Goal: Transaction & Acquisition: Download file/media

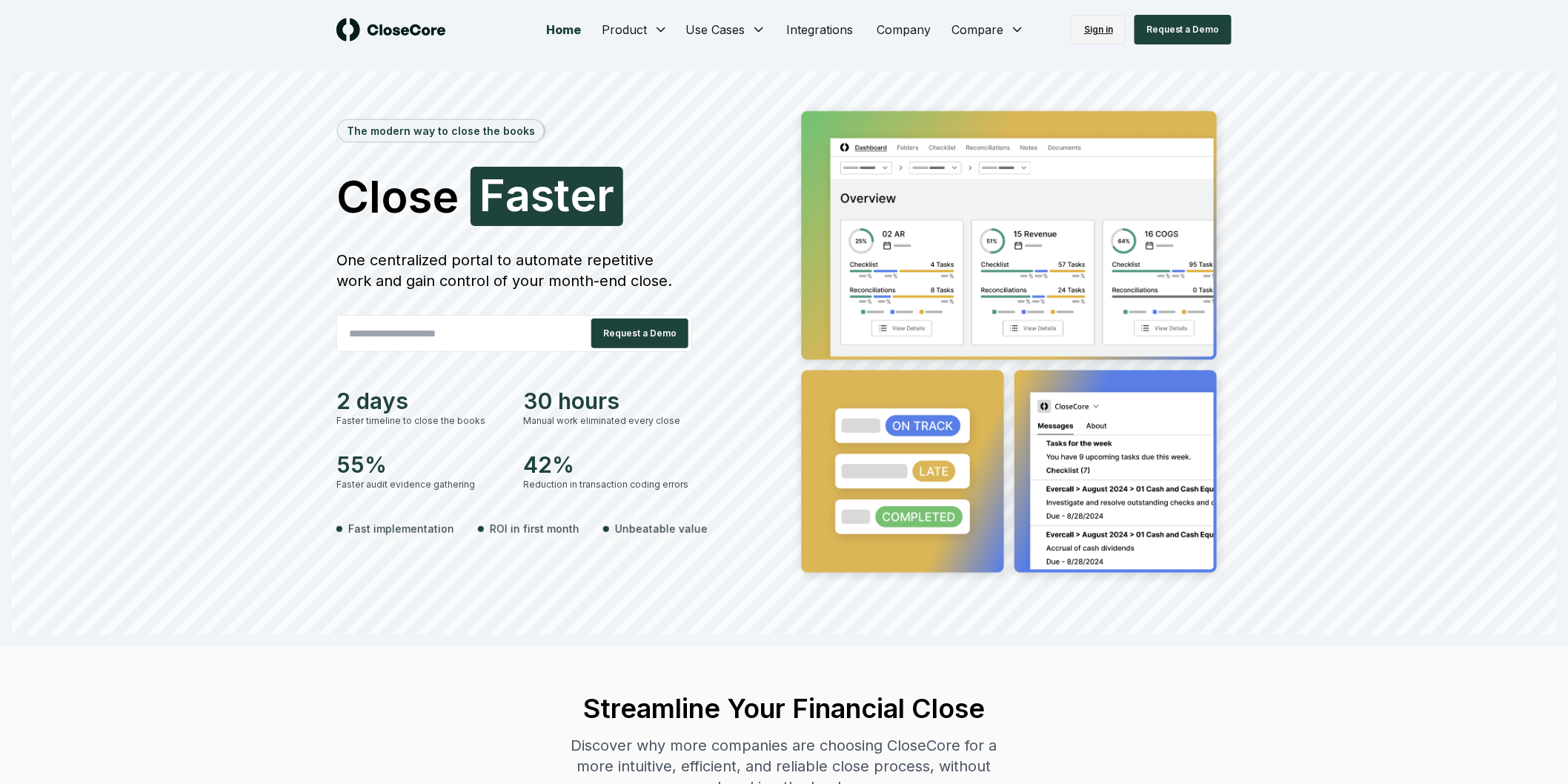
click at [1101, 21] on link "Sign in" at bounding box center [1098, 30] width 54 height 30
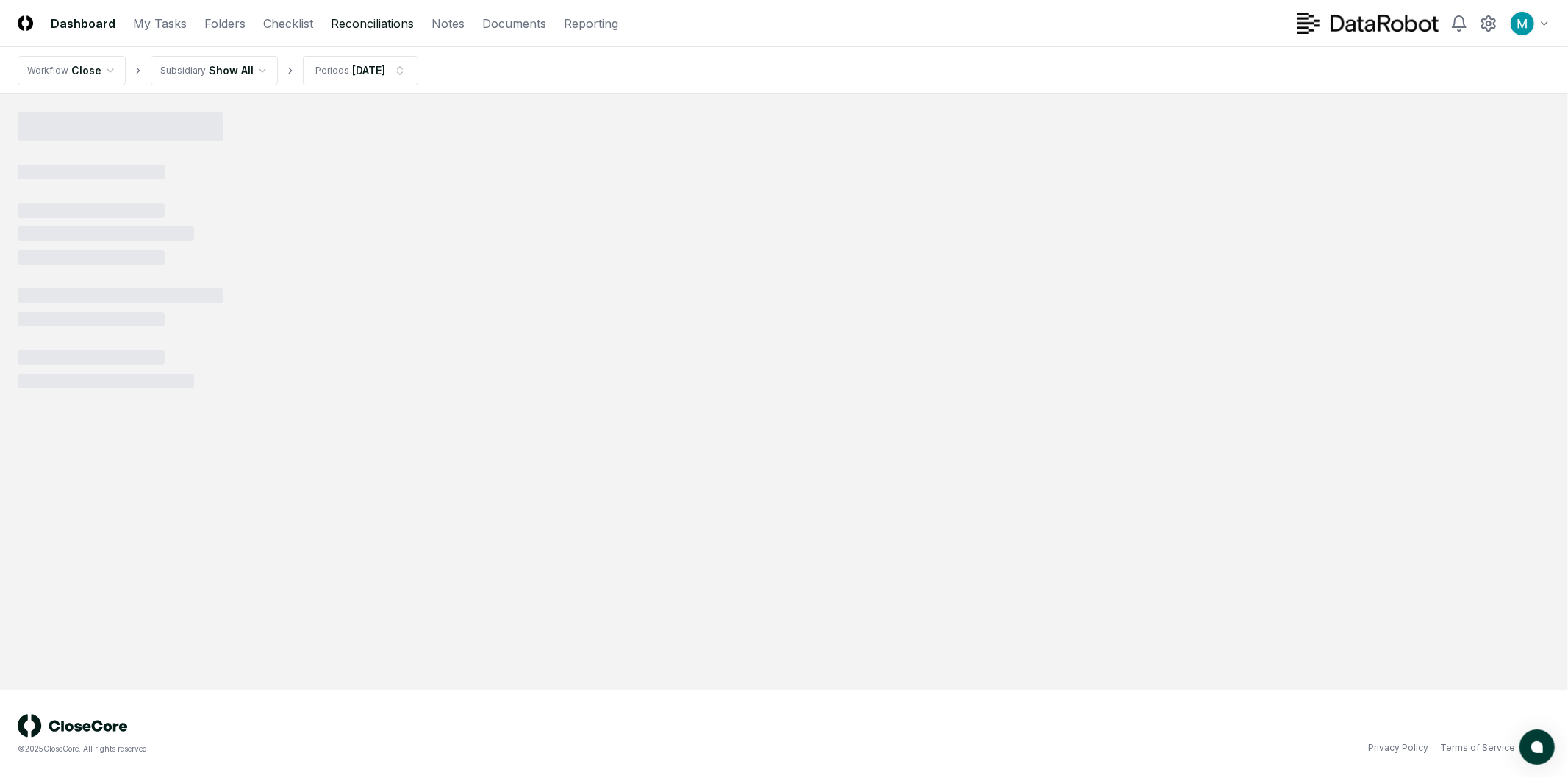
click at [356, 23] on link "Reconciliations" at bounding box center [372, 23] width 83 height 17
click at [364, 79] on html "CloseCore Dashboard My Tasks Folders Checklist Reconciliations Notes Documents …" at bounding box center [784, 389] width 1568 height 778
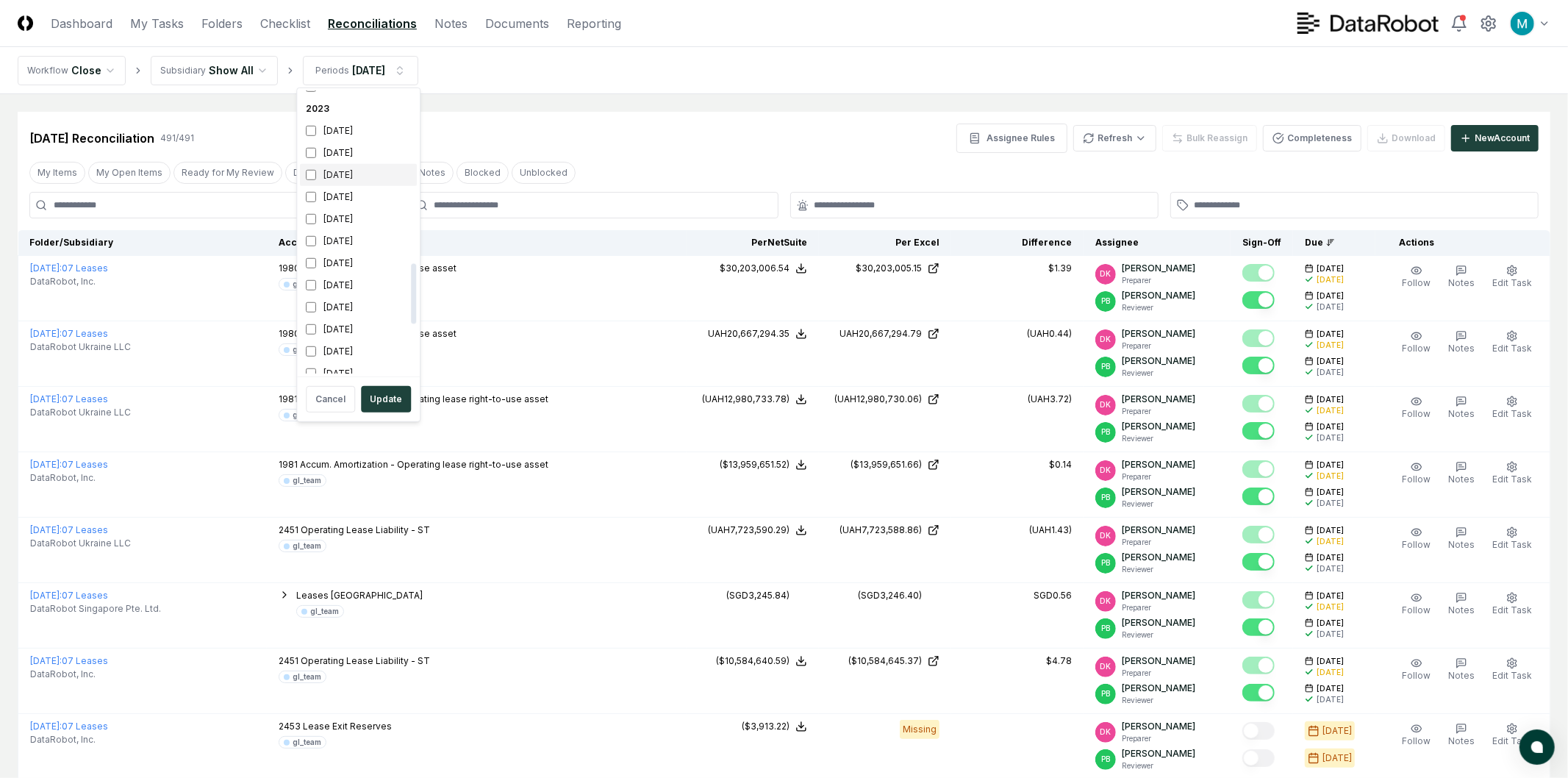
scroll to position [808, 0]
click at [342, 177] on div "[DATE]" at bounding box center [359, 175] width 117 height 22
click at [353, 225] on div "[DATE]" at bounding box center [359, 232] width 117 height 22
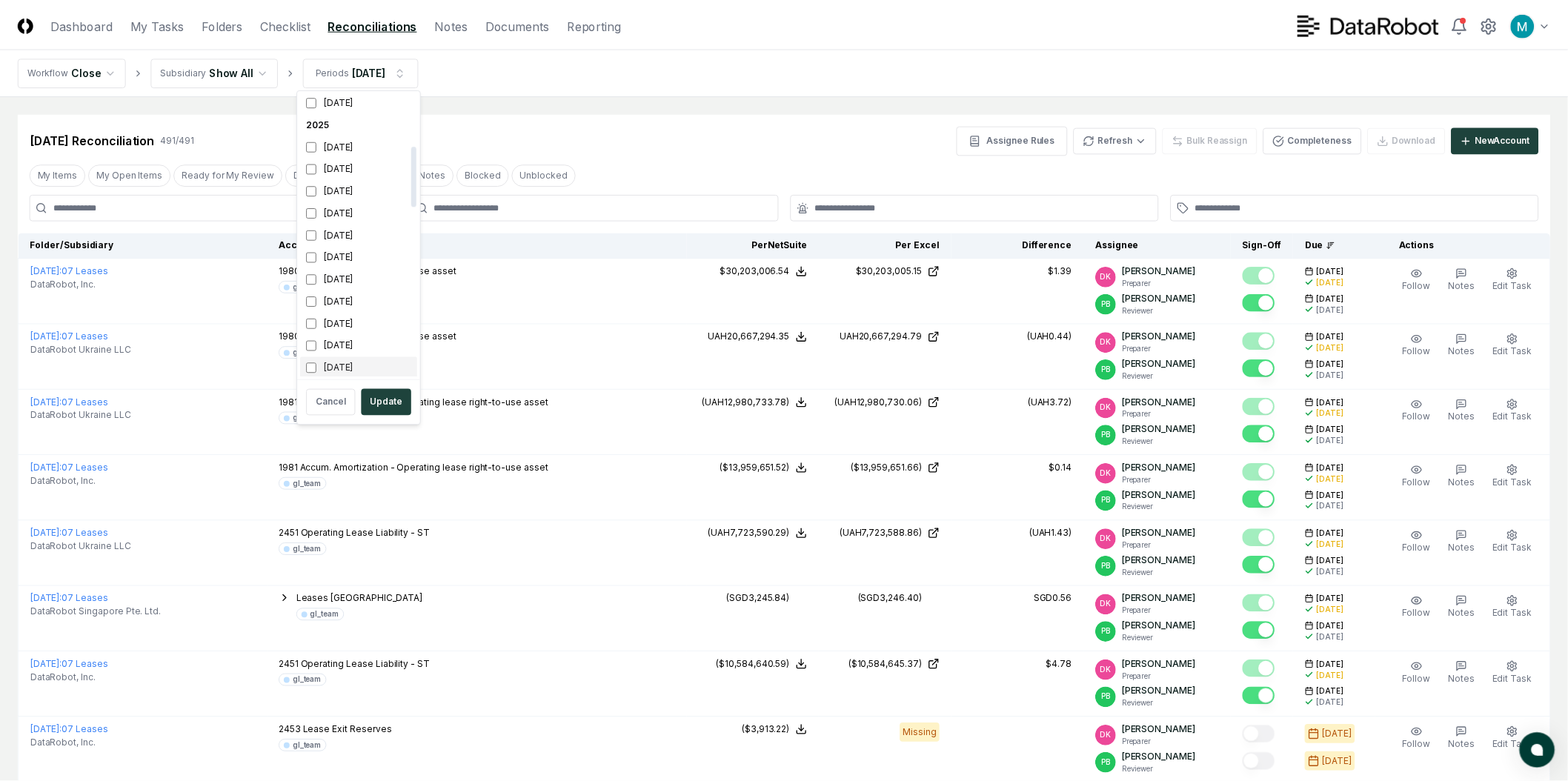
scroll to position [248, 0]
click at [388, 401] on button "Update" at bounding box center [389, 402] width 51 height 27
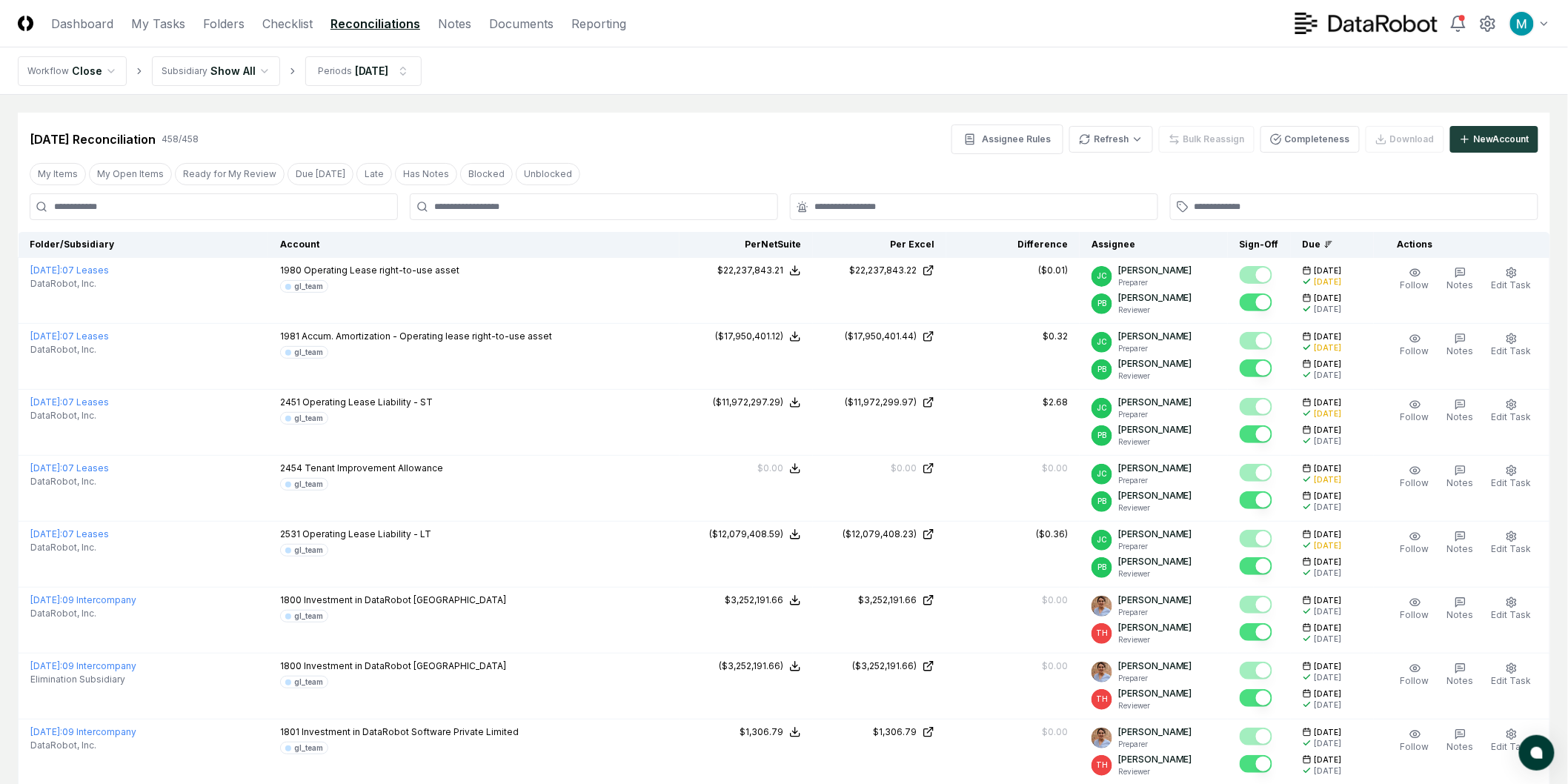
click at [203, 207] on input at bounding box center [214, 206] width 368 height 27
type input "******"
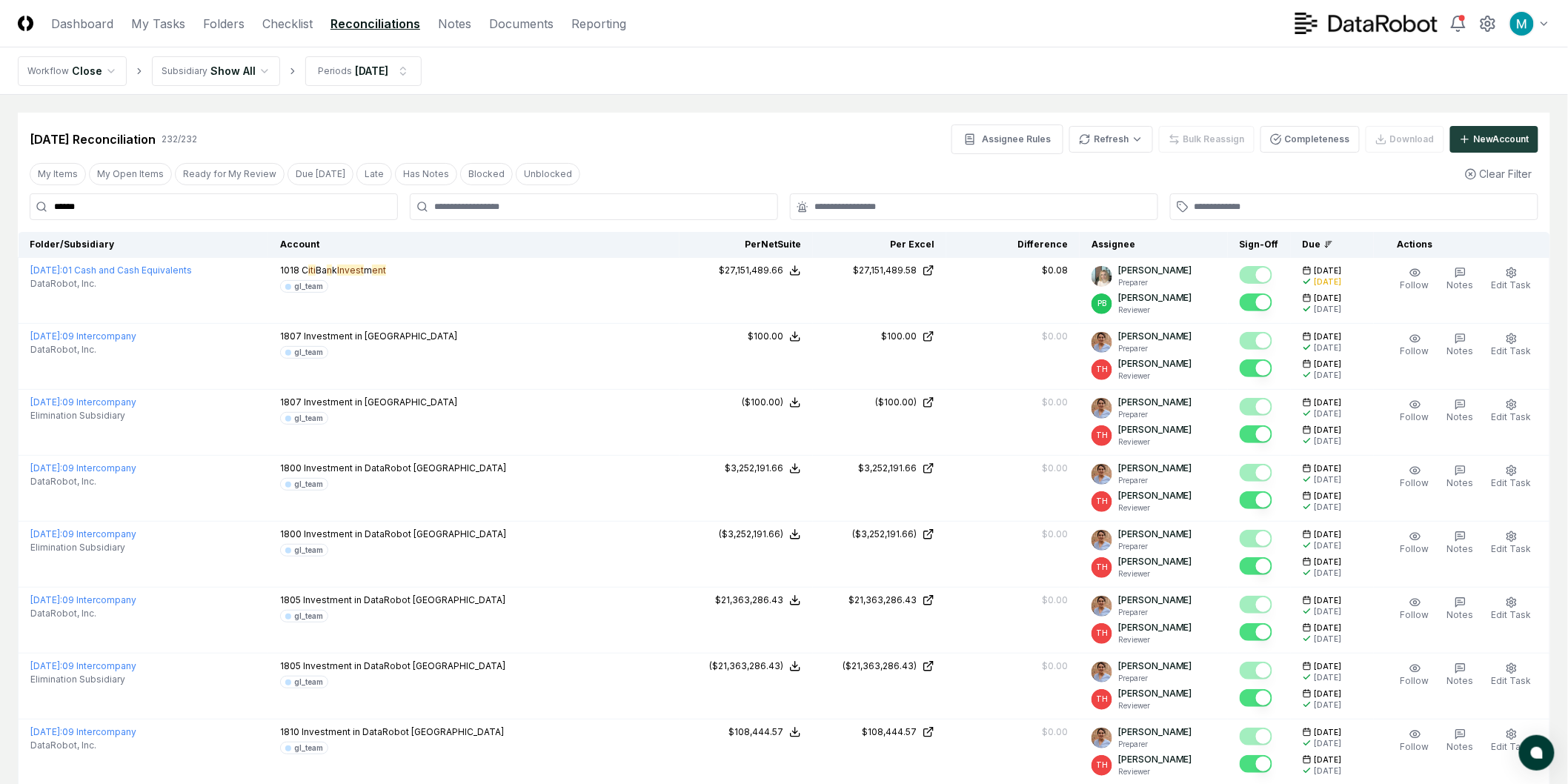
click at [346, 209] on input "******" at bounding box center [214, 206] width 368 height 27
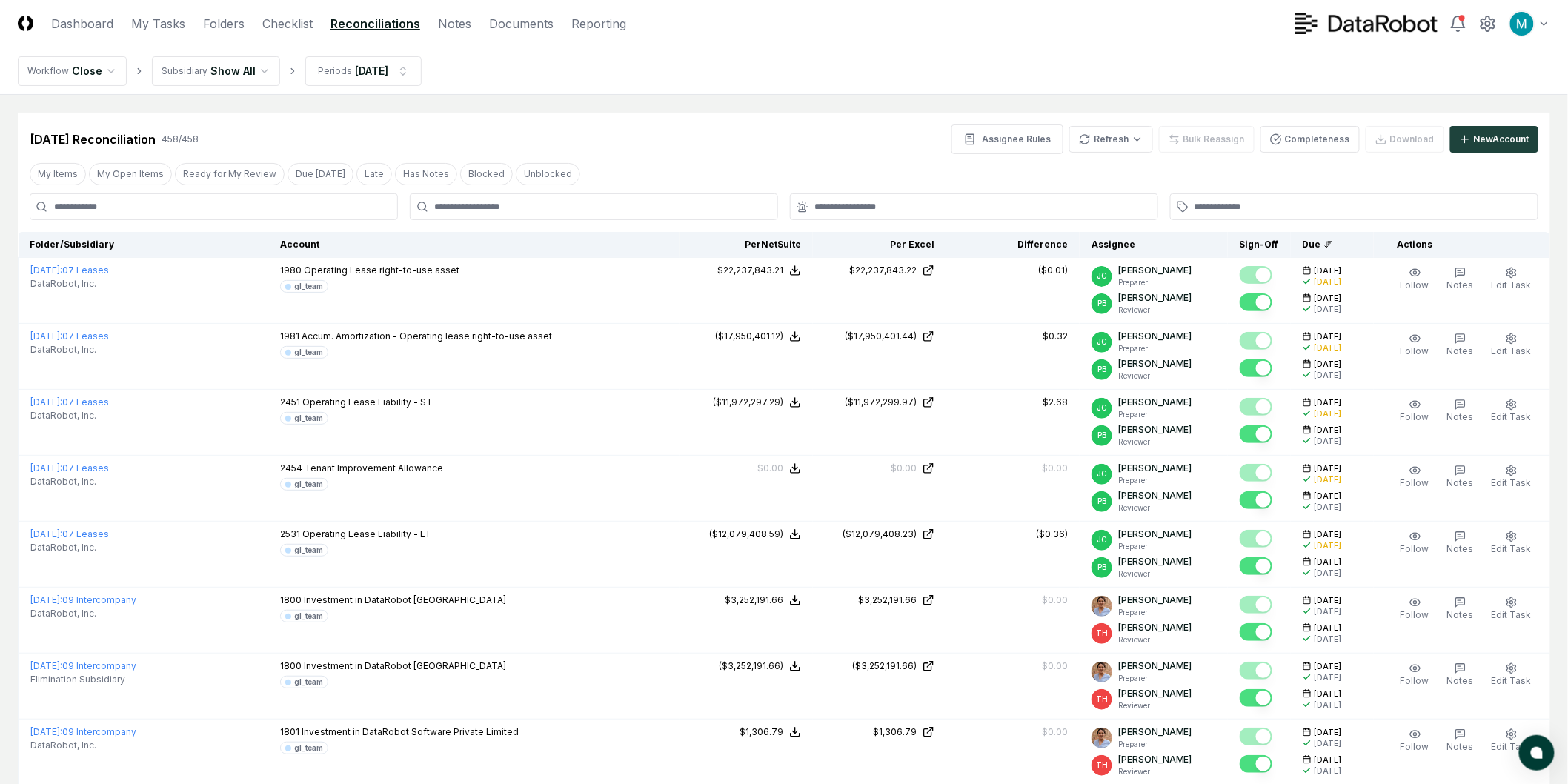
click at [806, 139] on div "[DATE] Reconciliation 458 / 458 Assignee Rules Refresh Bulk Reassign Completene…" at bounding box center [784, 139] width 1509 height 30
drag, startPoint x: 716, startPoint y: 202, endPoint x: 677, endPoint y: 224, distance: 44.8
click at [716, 205] on input "text" at bounding box center [601, 206] width 334 height 13
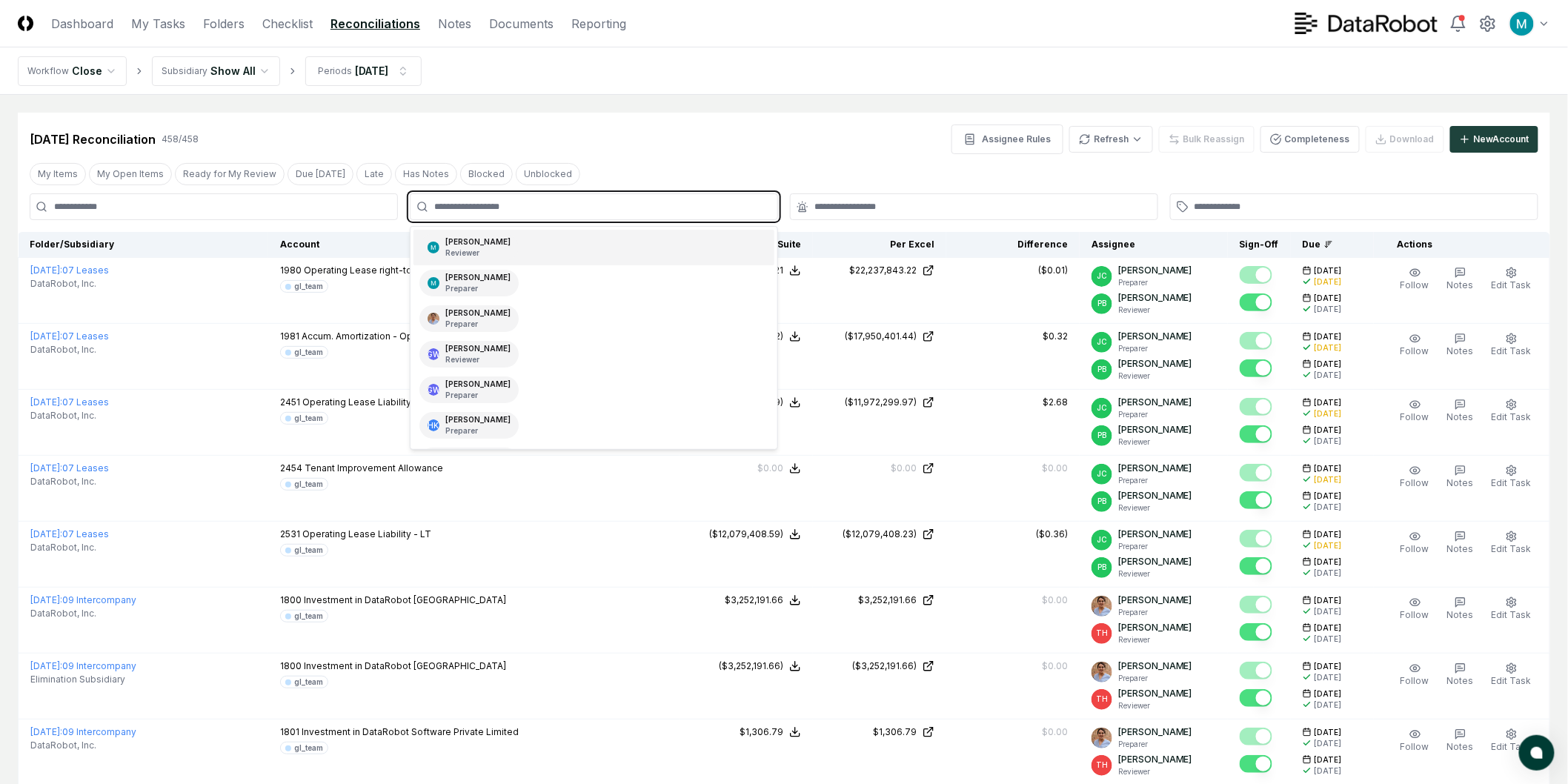
click at [558, 249] on div "[PERSON_NAME] Reviewer" at bounding box center [594, 247] width 361 height 36
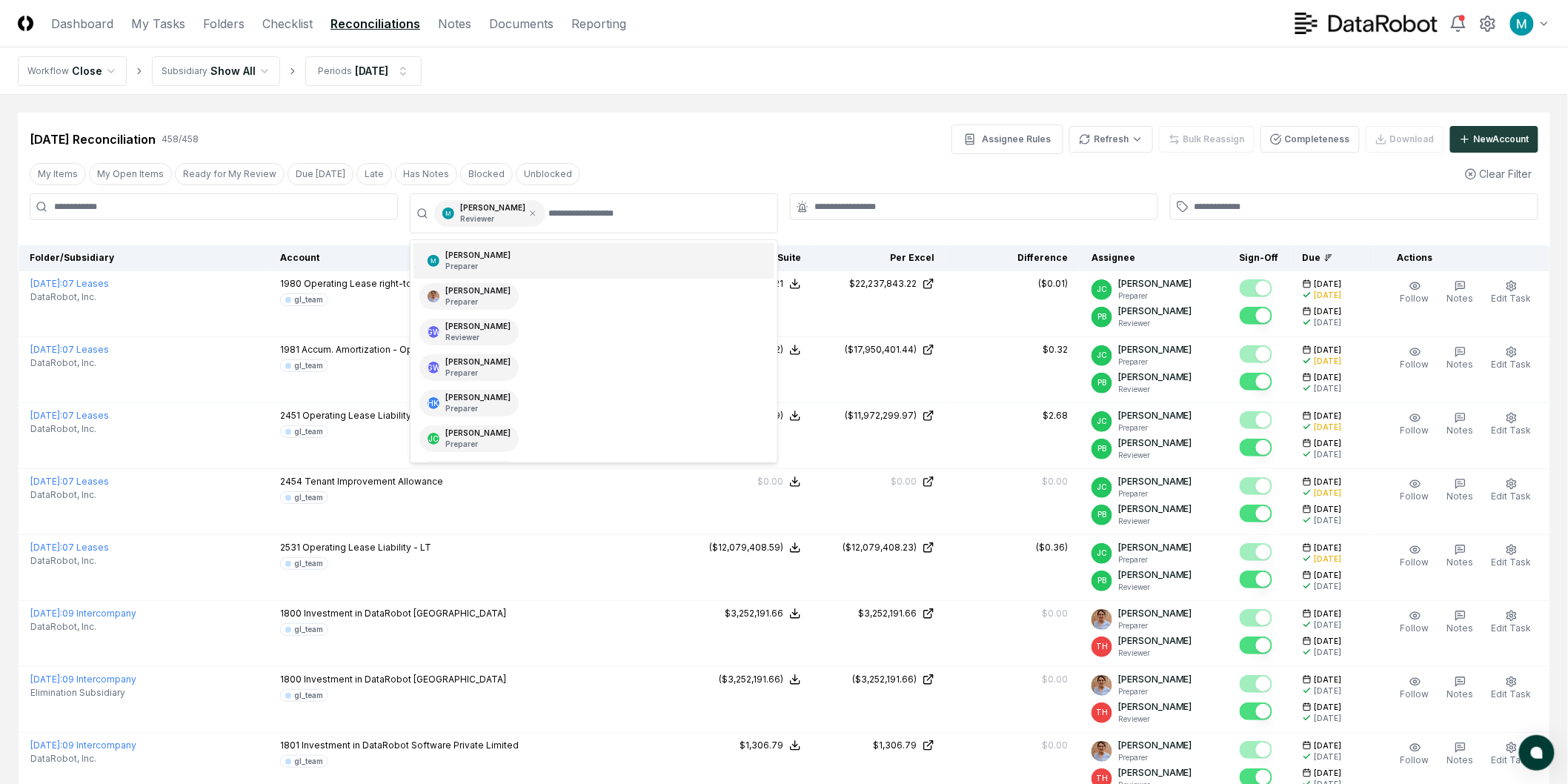
click at [843, 142] on div "[DATE] Reconciliation 458 / 458 Assignee Rules Refresh Bulk Reassign Completene…" at bounding box center [784, 139] width 1509 height 30
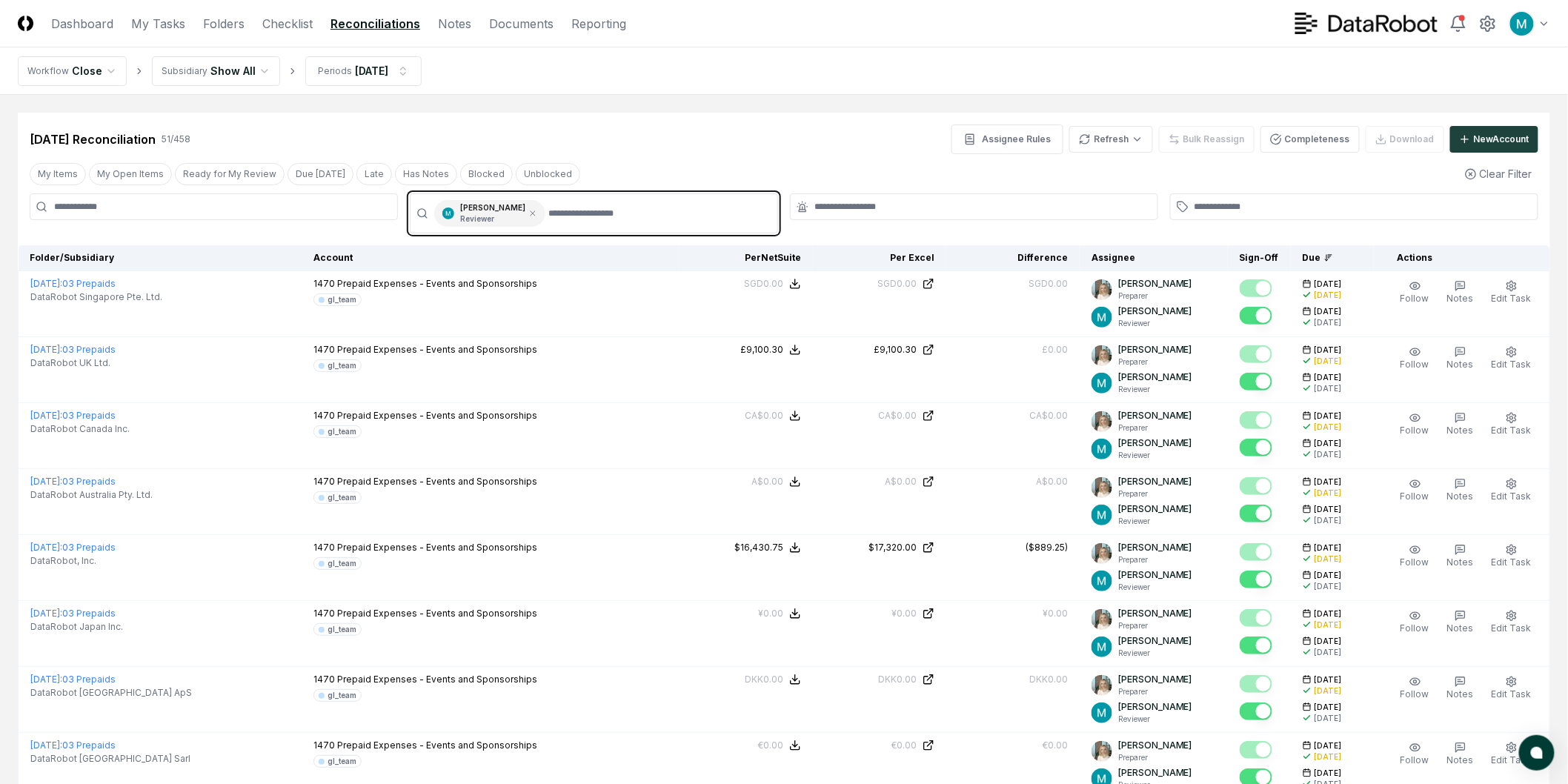
click at [672, 210] on input "text" at bounding box center [658, 213] width 220 height 27
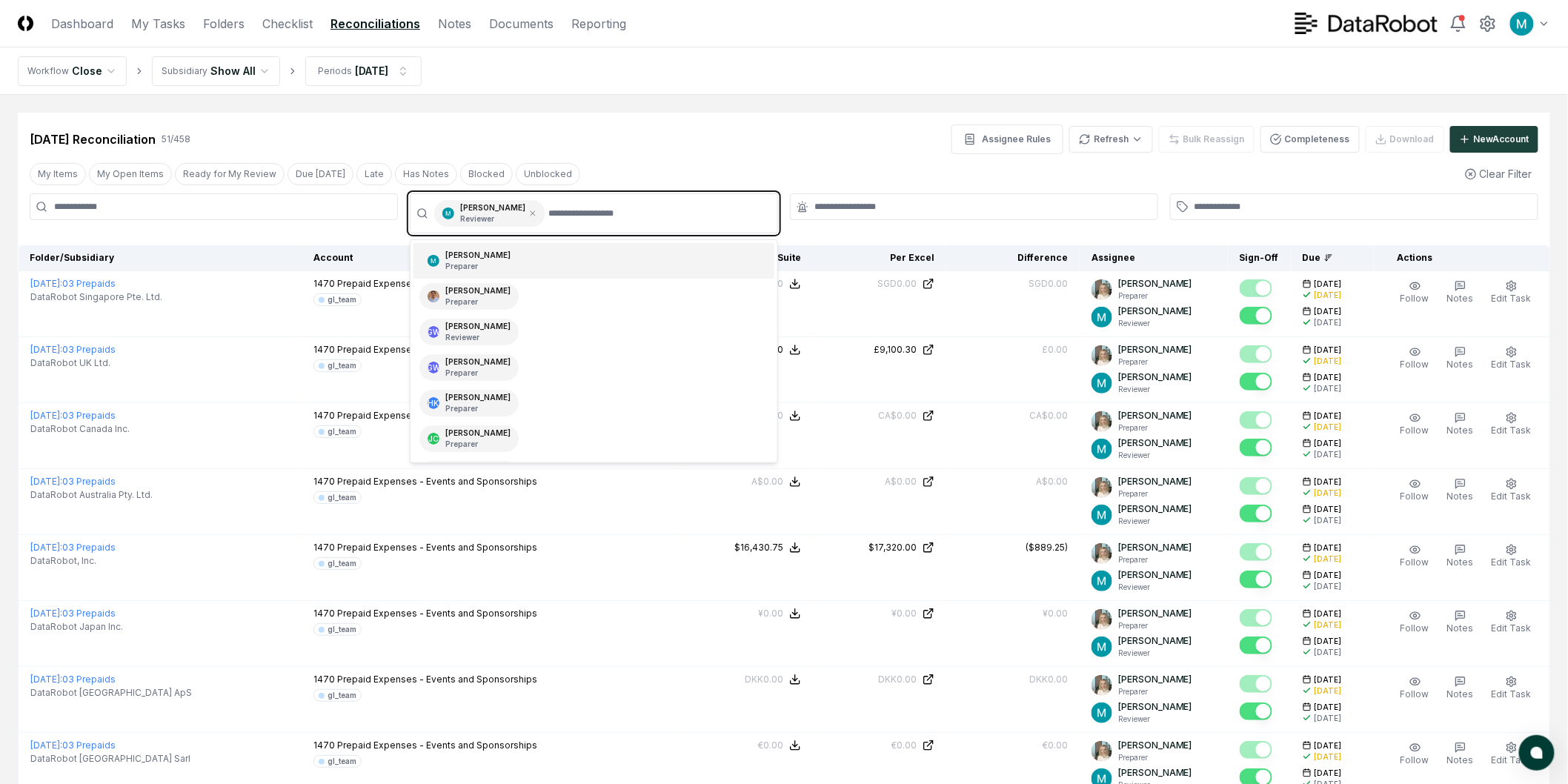
click at [624, 255] on div "[PERSON_NAME] Preparer" at bounding box center [594, 260] width 361 height 36
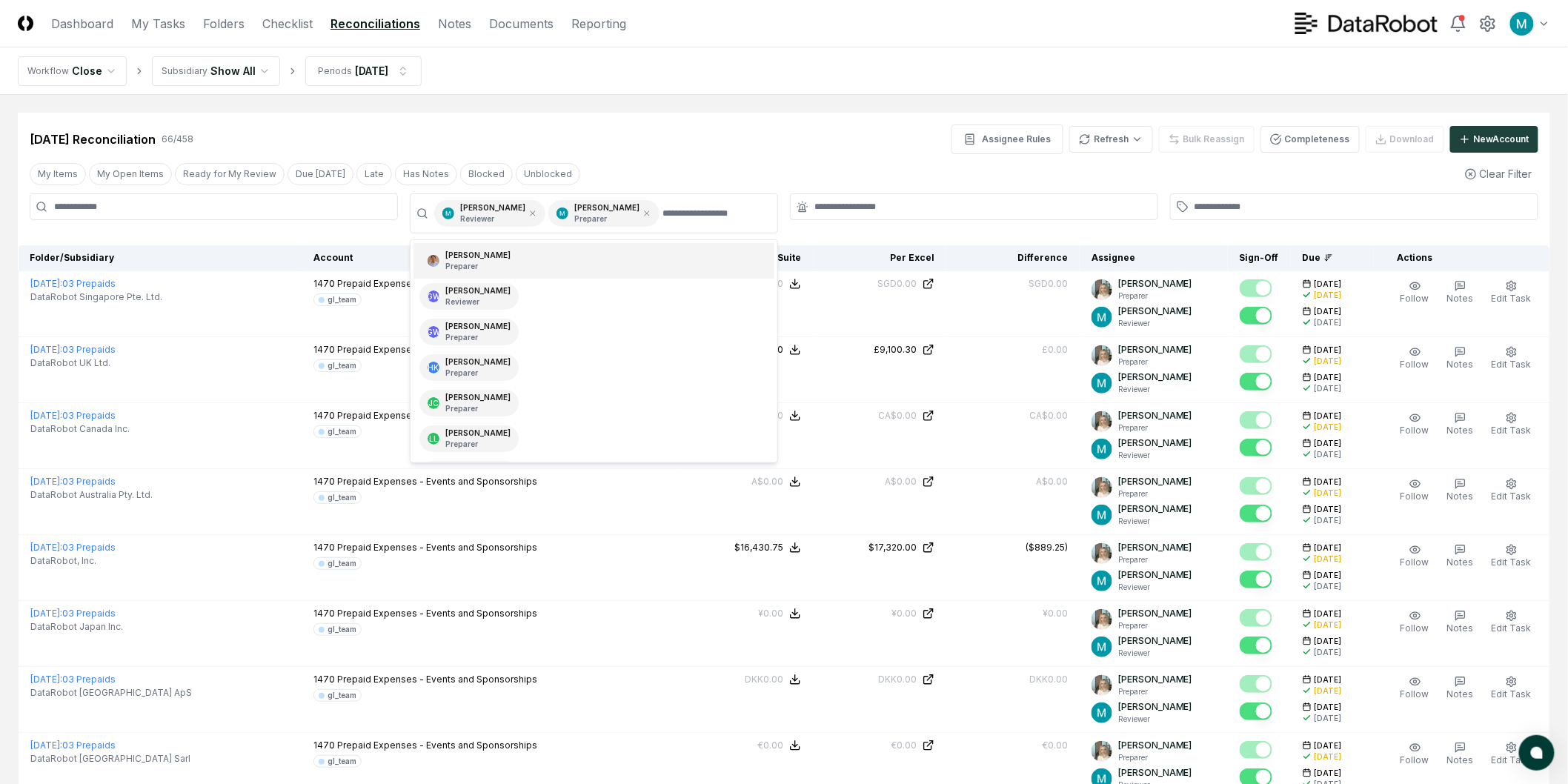
click at [719, 151] on div "[DATE] Reconciliation 66 / 458 Assignee Rules Refresh Bulk Reassign Completenes…" at bounding box center [784, 139] width 1509 height 30
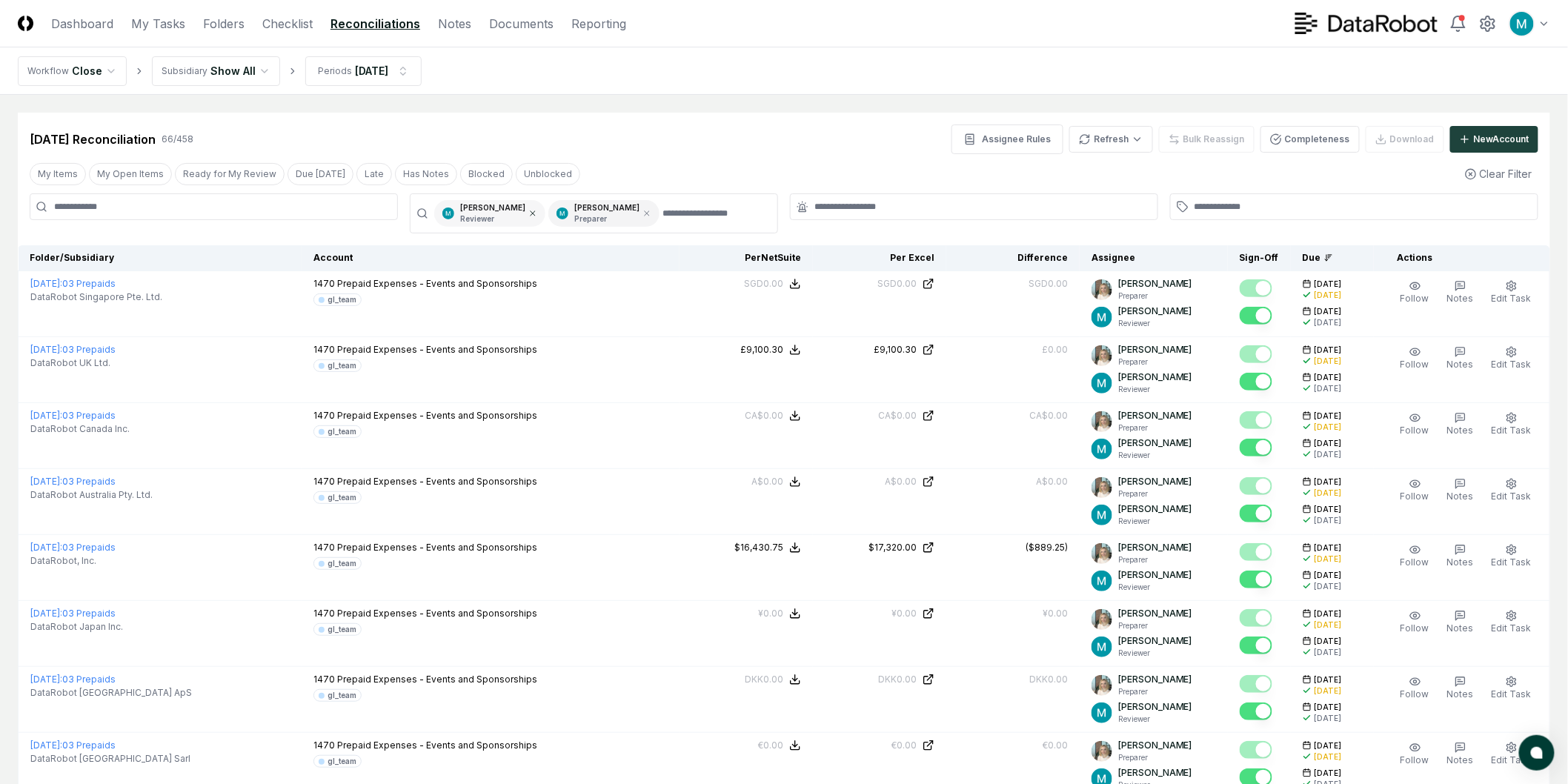
click at [528, 211] on icon at bounding box center [532, 213] width 9 height 9
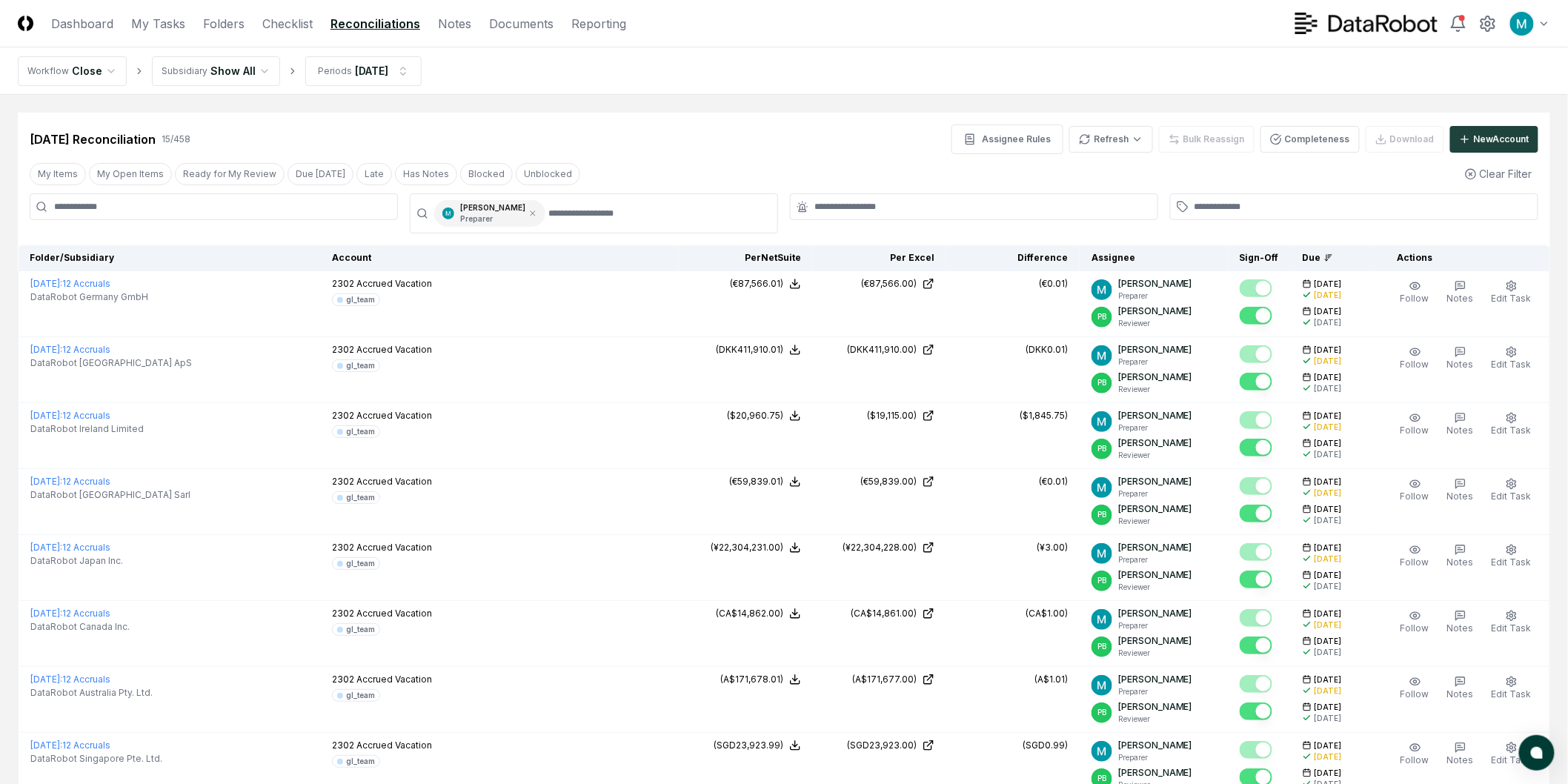
click at [715, 177] on div "My Items My Open Items Ready for My Review Due [DATE] Late Has Notes Blocked Un…" at bounding box center [784, 173] width 1532 height 27
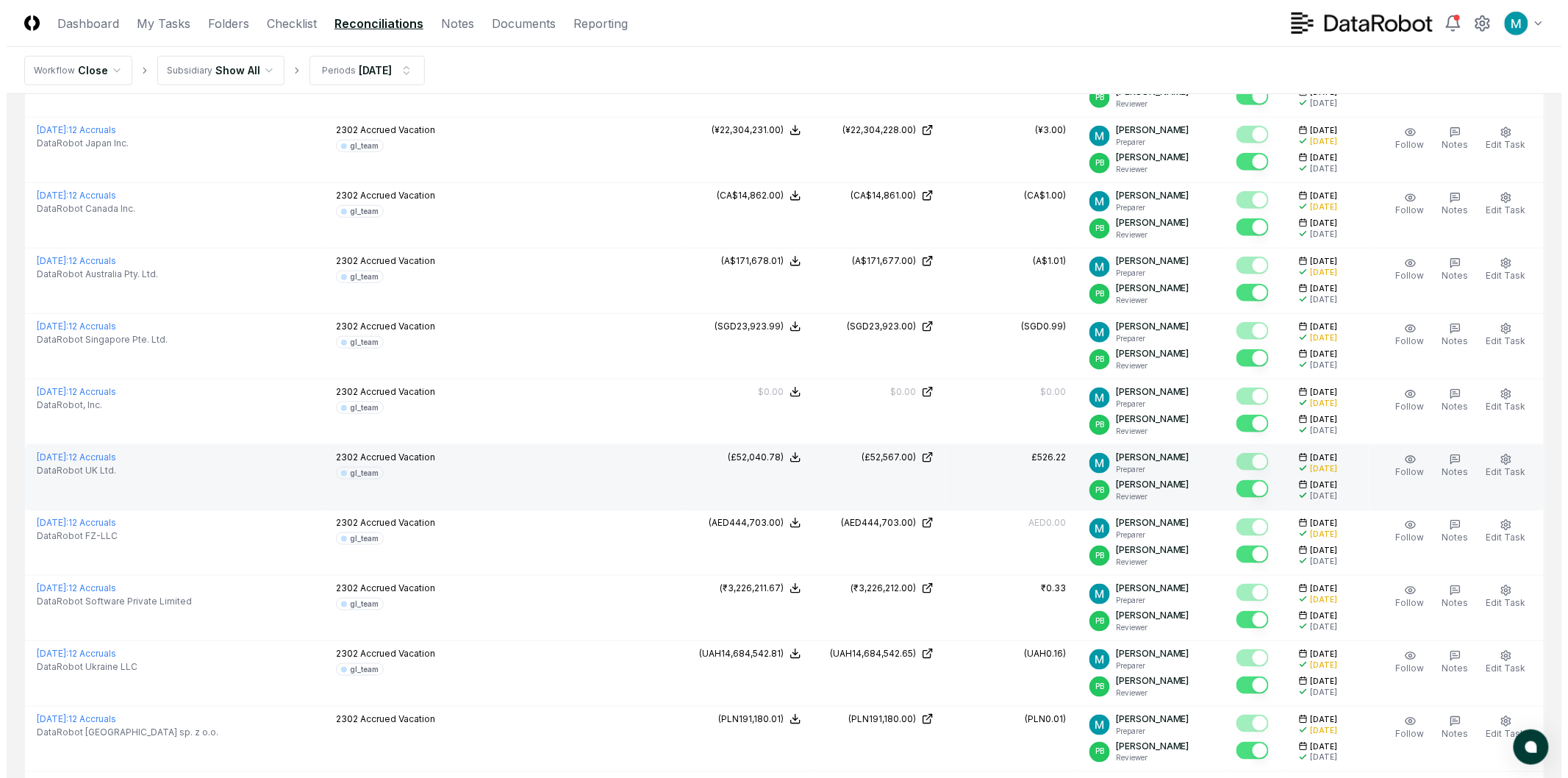
scroll to position [578, 0]
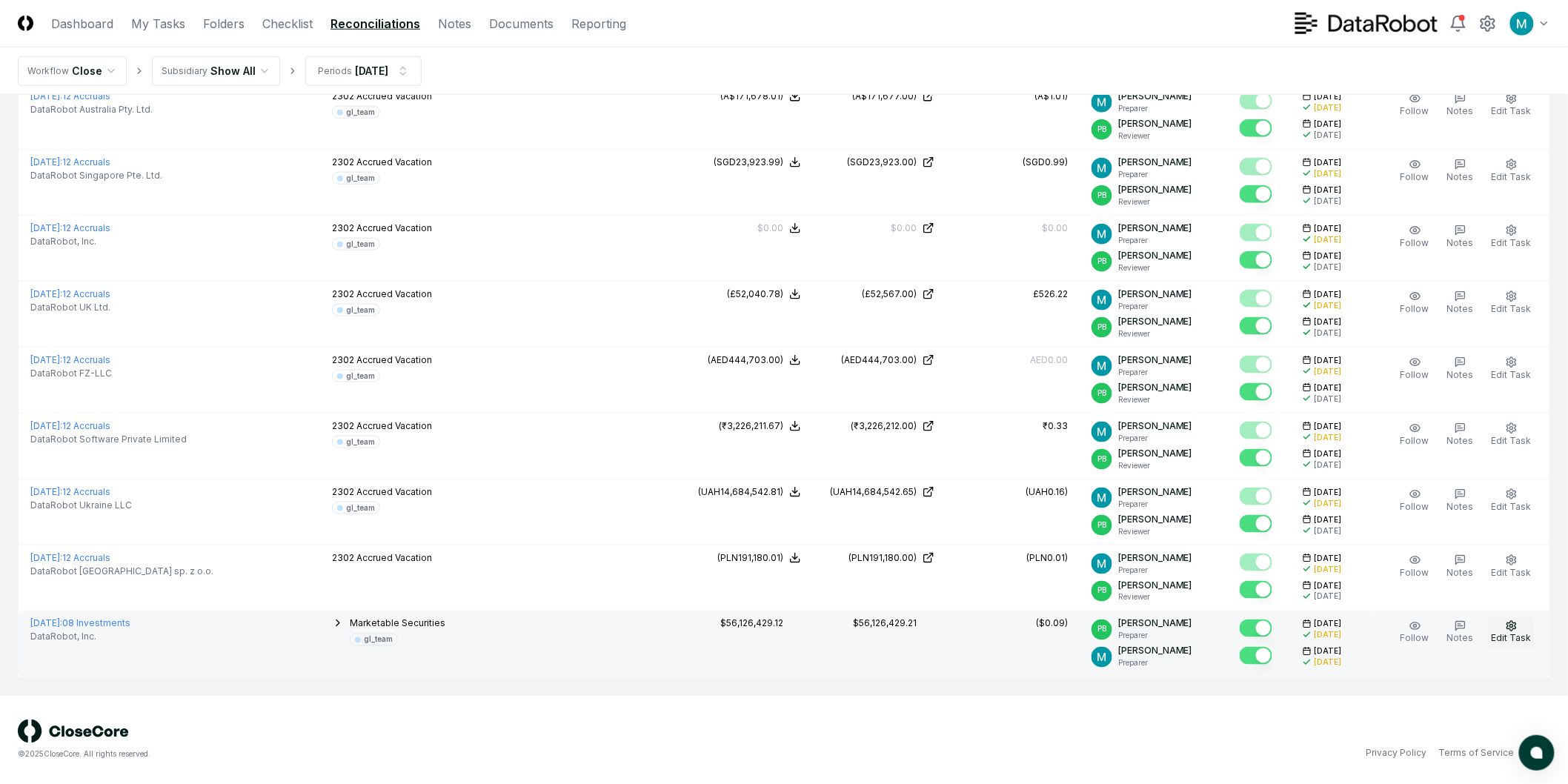
click at [1507, 631] on icon "button" at bounding box center [1512, 626] width 12 height 12
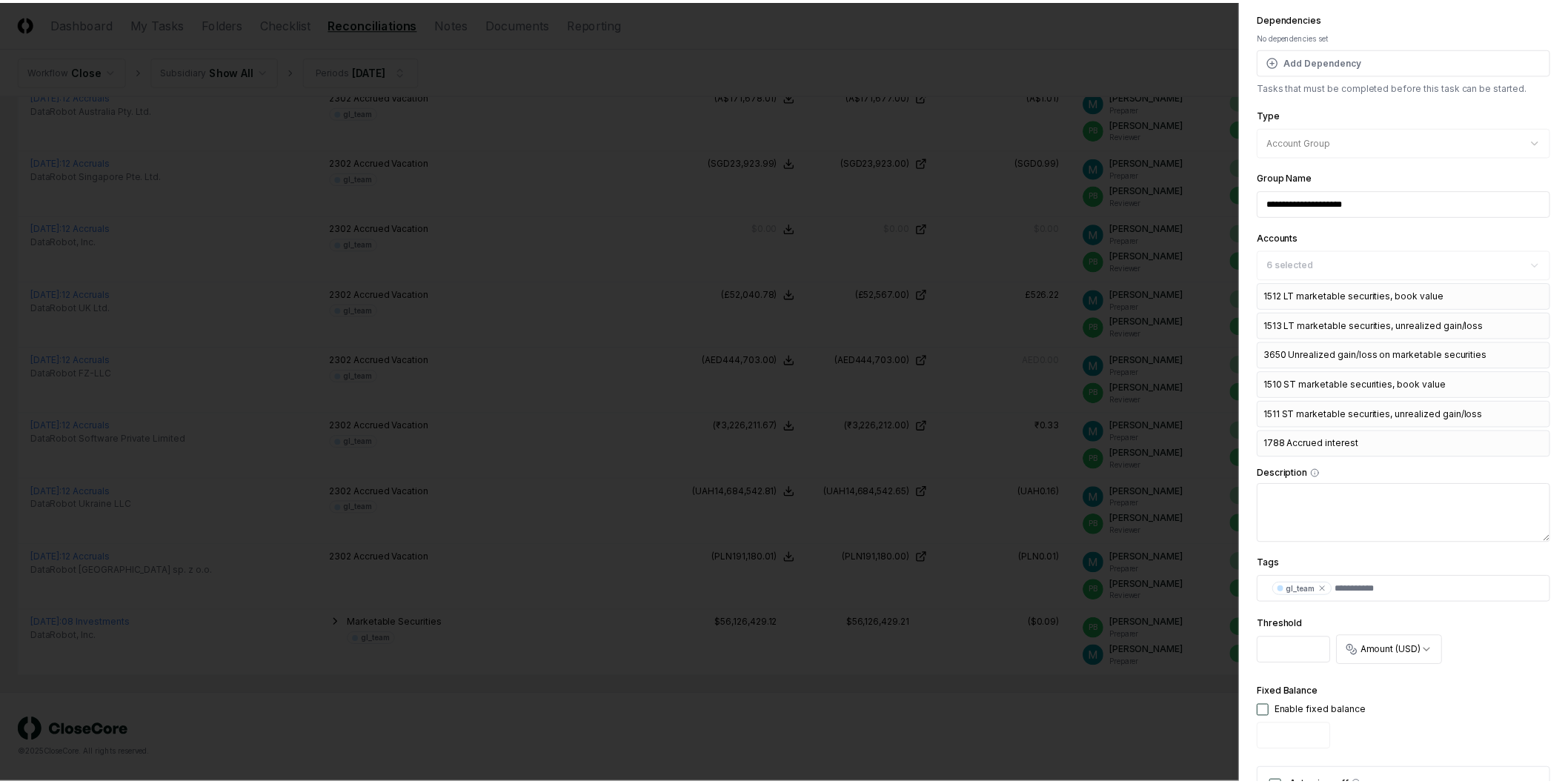
scroll to position [0, 0]
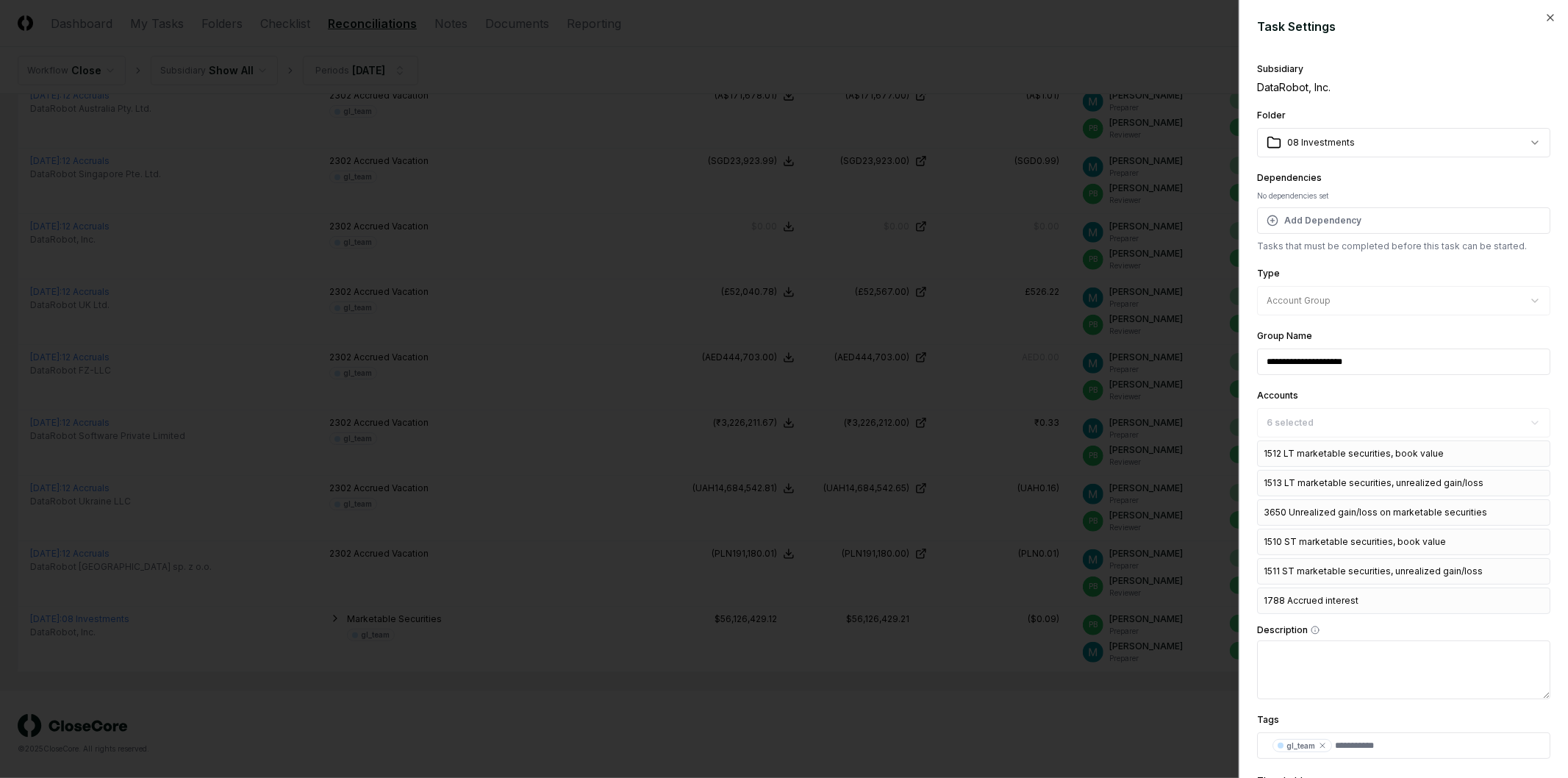
click at [814, 496] on div at bounding box center [784, 389] width 1568 height 778
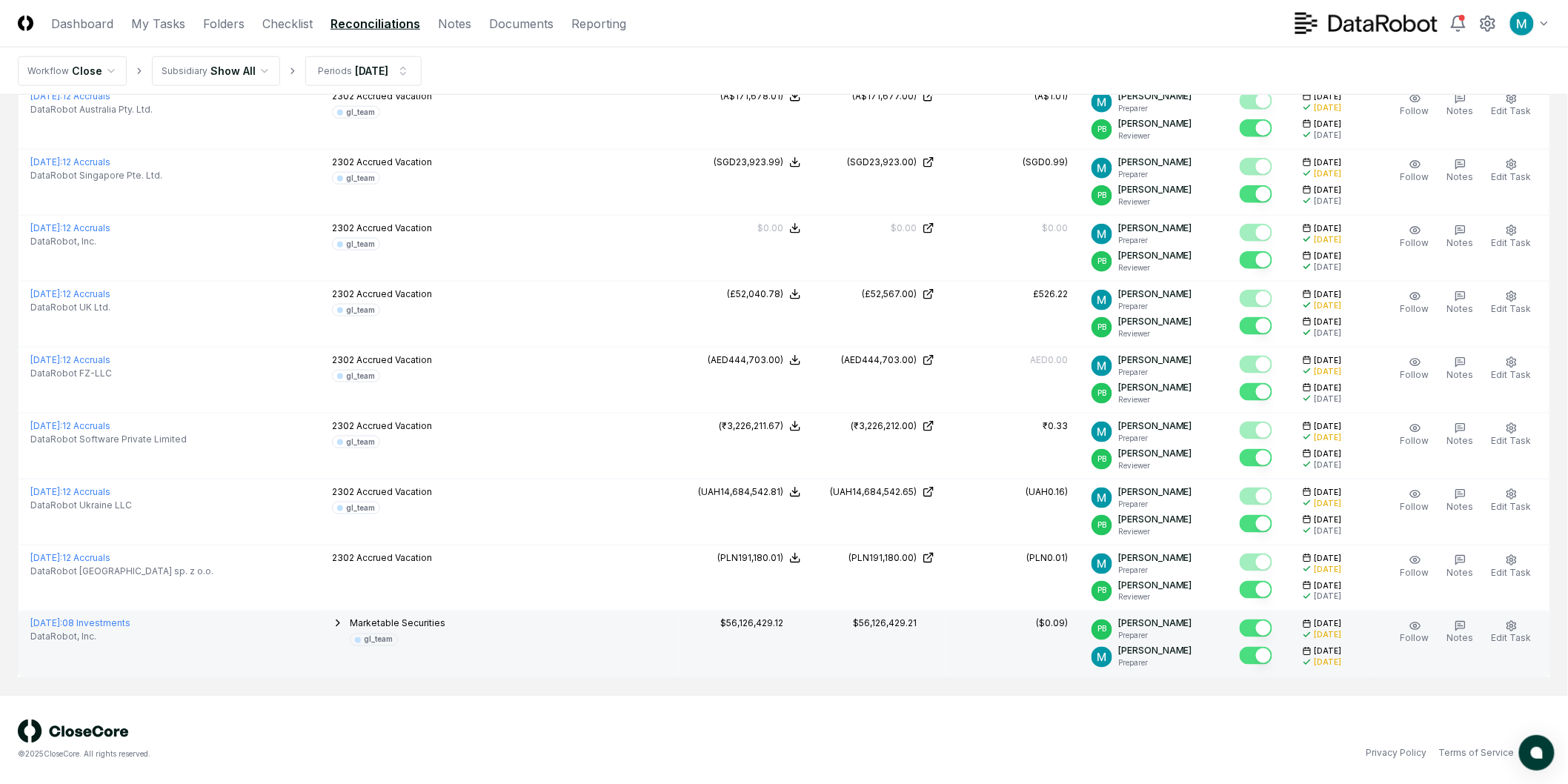
click at [337, 624] on icon "button" at bounding box center [338, 622] width 3 height 6
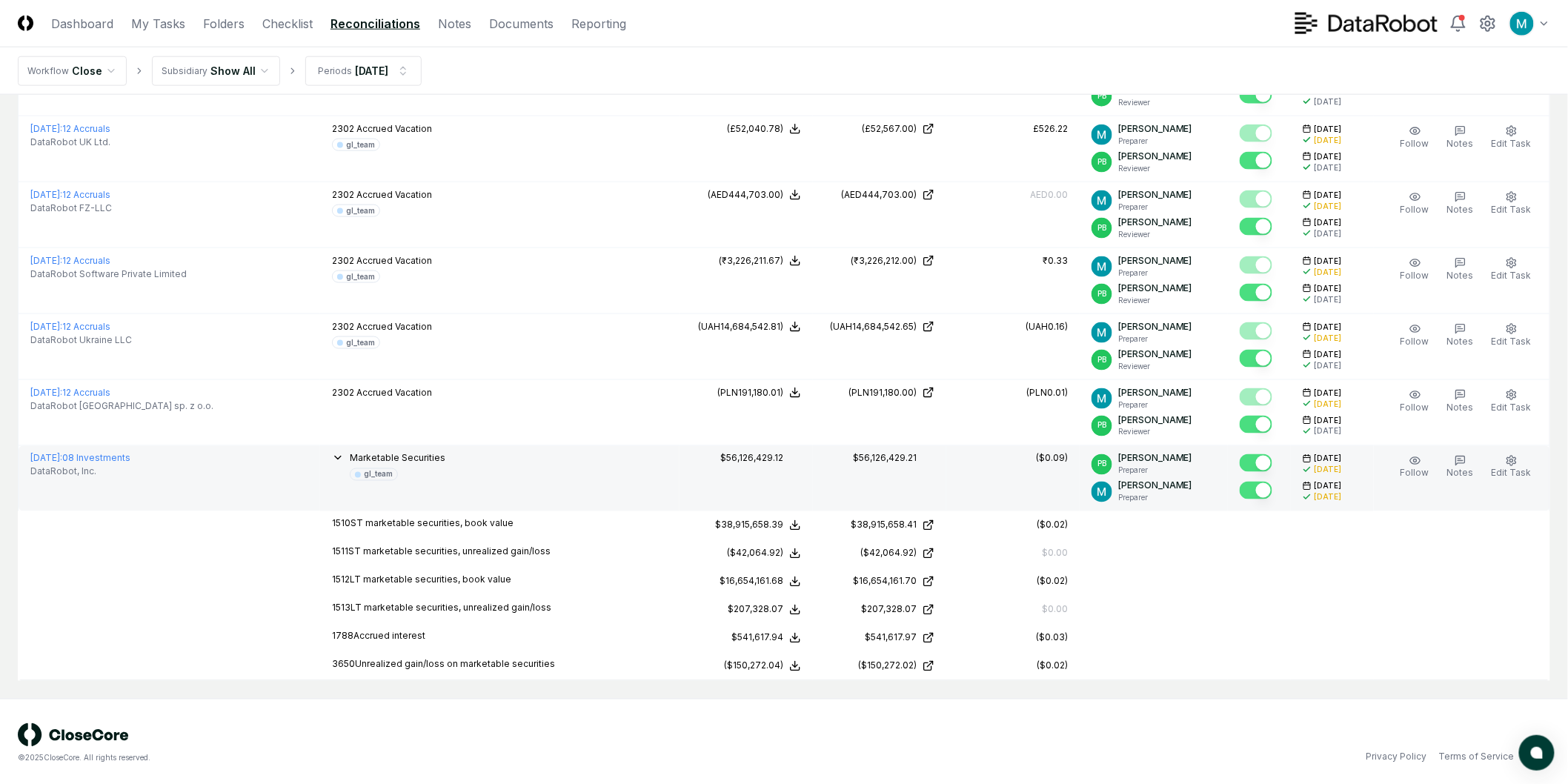
scroll to position [752, 0]
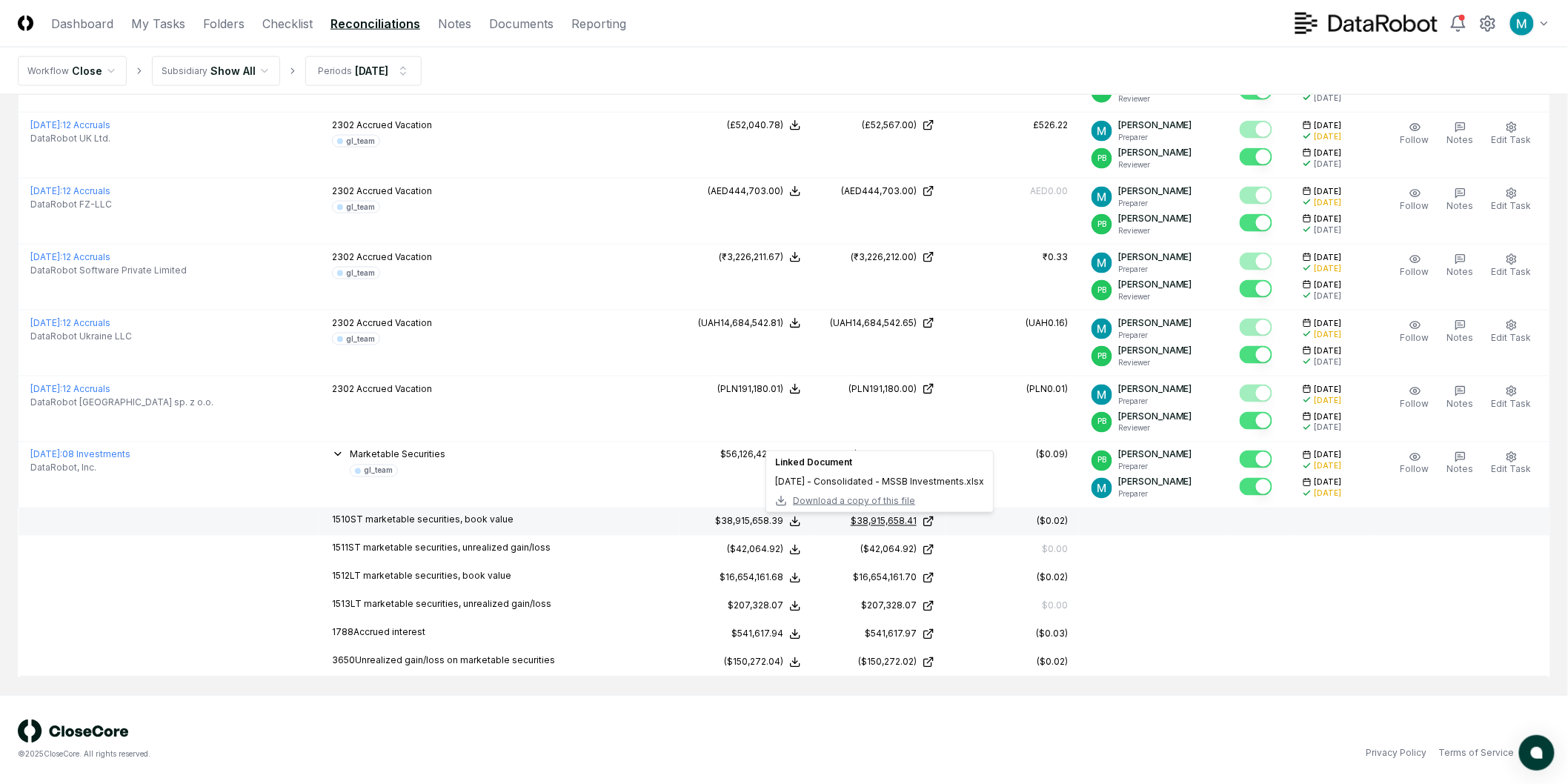
click at [934, 520] on icon at bounding box center [929, 521] width 12 height 12
click at [801, 526] on icon at bounding box center [795, 521] width 12 height 12
click at [794, 489] on button "Download .xlsx" at bounding box center [794, 486] width 103 height 27
